Goal: Find specific page/section: Find specific page/section

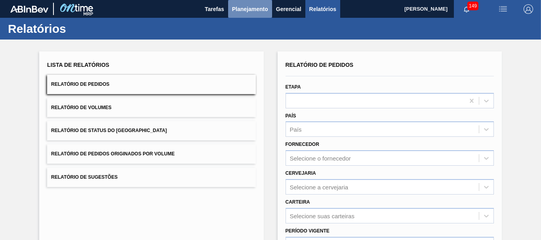
click at [242, 11] on span "Planejamento" at bounding box center [250, 8] width 36 height 9
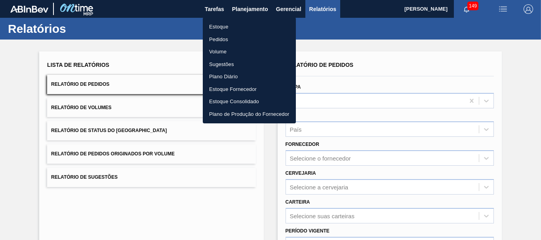
click at [217, 40] on li "Pedidos" at bounding box center [249, 39] width 93 height 13
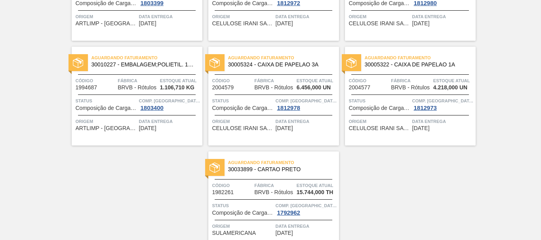
scroll to position [293, 0]
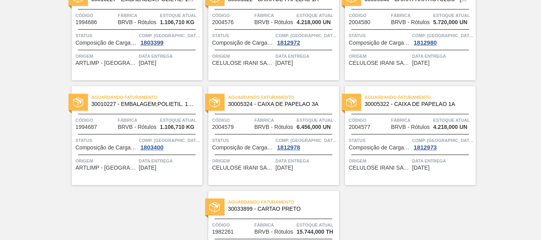
click at [287, 103] on span "30005324 - CAIXA DE PAPELAO 3A" at bounding box center [280, 104] width 104 height 6
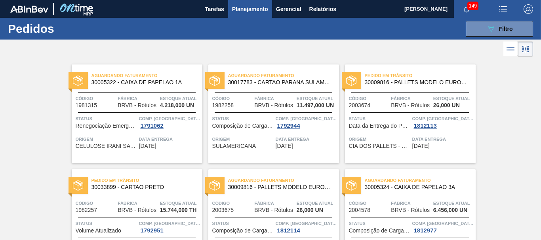
click at [161, 52] on div at bounding box center [270, 49] width 541 height 19
drag, startPoint x: 284, startPoint y: 51, endPoint x: 279, endPoint y: 55, distance: 7.0
click at [285, 50] on div at bounding box center [270, 49] width 541 height 19
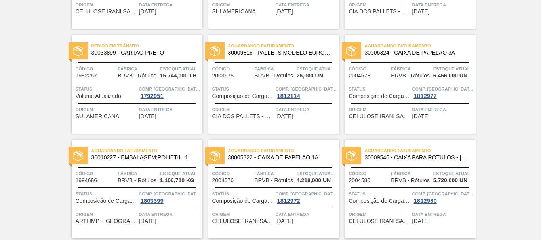
scroll to position [55, 0]
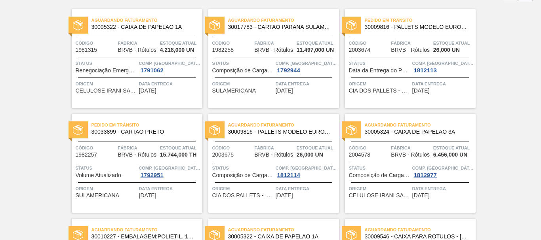
click at [149, 133] on span "30033899 - CARTAO PRETO" at bounding box center [143, 132] width 104 height 6
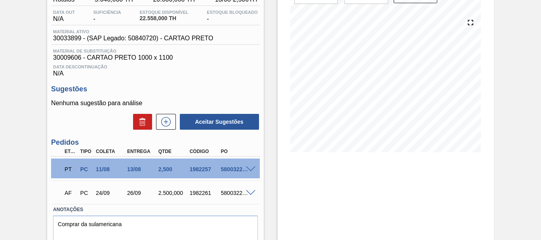
scroll to position [108, 0]
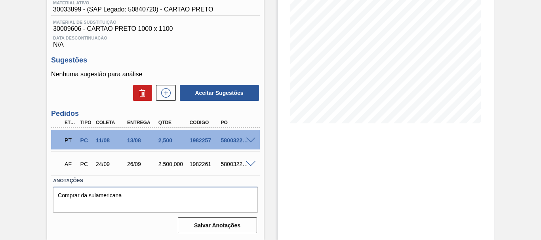
click at [103, 198] on textarea "Comprar da sulamericana" at bounding box center [155, 200] width 204 height 26
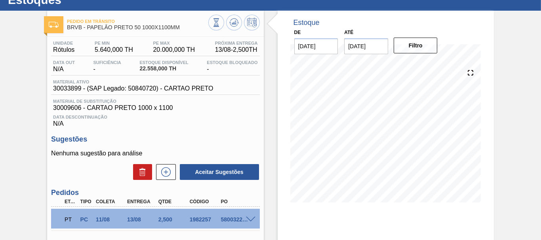
scroll to position [0, 0]
